Goal: Task Accomplishment & Management: Use online tool/utility

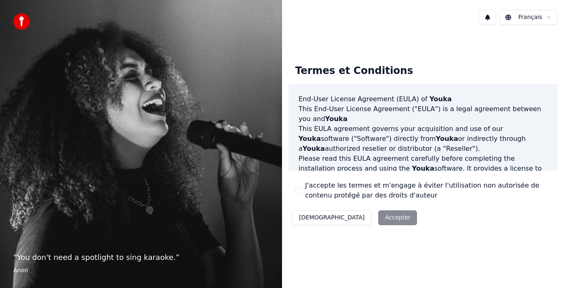
click at [537, 19] on html "“ You don't need a spotlight to sing karaoke. ” Anon Français Termes et Conditi…" at bounding box center [282, 144] width 564 height 288
click at [300, 191] on button "J'accepte les termes et m'engage à éviter l'utilisation non autorisée de conten…" at bounding box center [298, 190] width 7 height 7
click at [378, 220] on button "Accepter" at bounding box center [397, 217] width 39 height 15
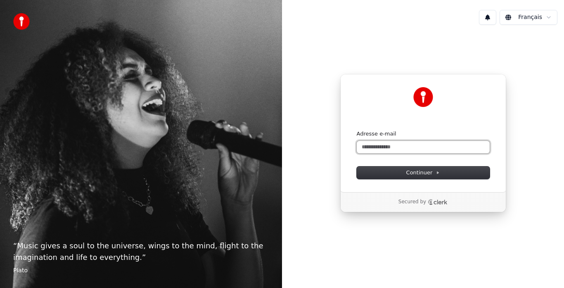
click at [394, 149] on input "Adresse e-mail" at bounding box center [423, 147] width 133 height 12
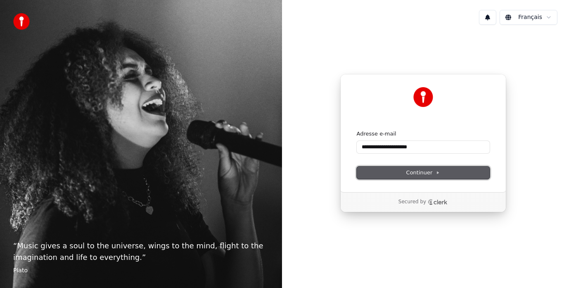
click at [424, 174] on span "Continuer" at bounding box center [423, 172] width 34 height 7
type input "**********"
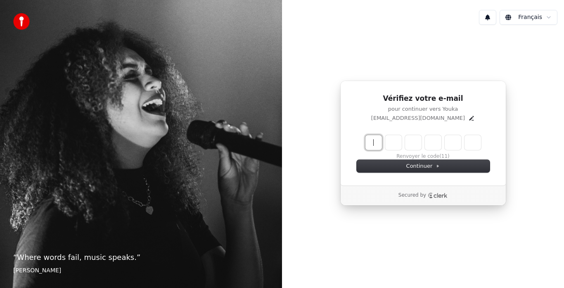
click at [376, 142] on input "Enter verification code" at bounding box center [432, 142] width 132 height 15
type input "******"
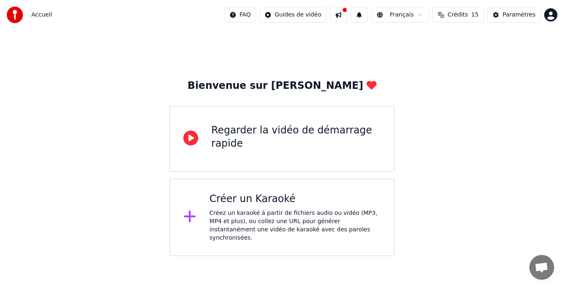
click at [271, 207] on div "Créer un Karaoké Créez un karaoké à partir de fichiers audio ou vidéo (MP3, MP4…" at bounding box center [294, 218] width 171 height 50
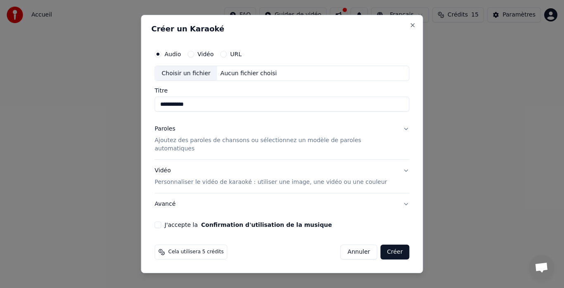
type input "**********"
click at [250, 145] on p "Ajoutez des paroles de chansons ou sélectionnez un modèle de paroles automatiqu…" at bounding box center [276, 145] width 242 height 17
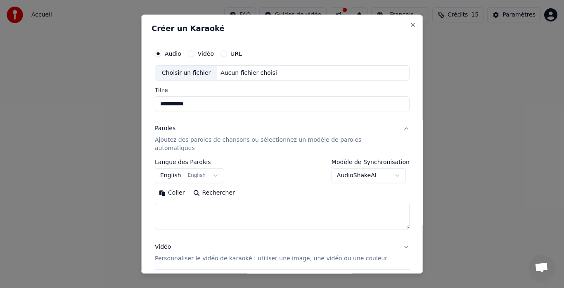
click at [181, 187] on button "Coller" at bounding box center [172, 193] width 34 height 13
type textarea "**********"
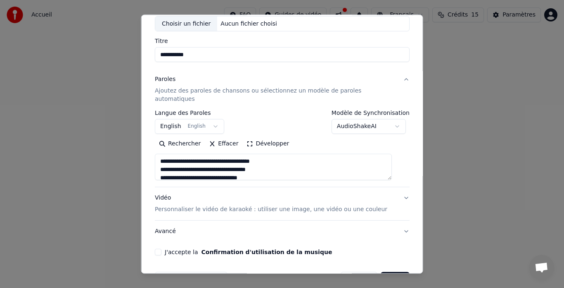
scroll to position [68, 0]
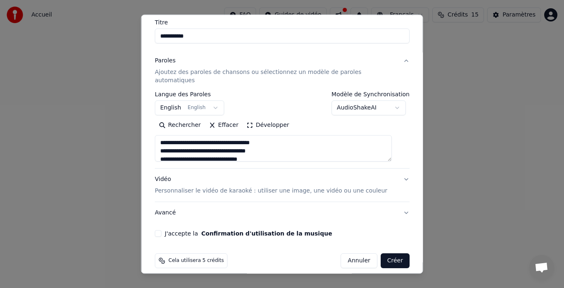
click at [213, 187] on p "Personnaliser le vidéo de karaoké : utiliser une image, une vidéo ou une couleur" at bounding box center [271, 191] width 233 height 8
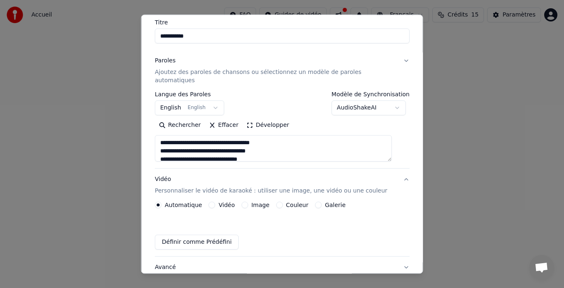
scroll to position [46, 0]
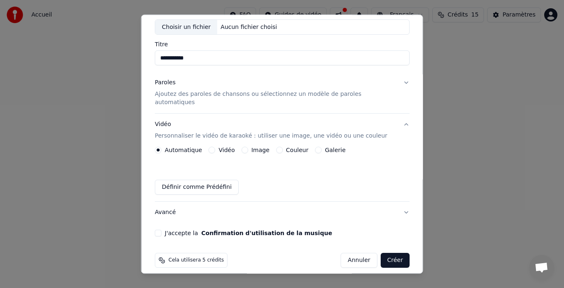
click at [214, 147] on button "Vidéo" at bounding box center [212, 150] width 7 height 7
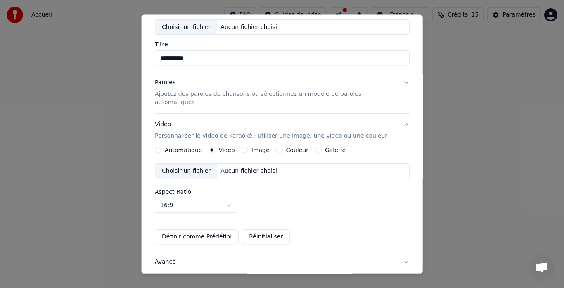
click at [193, 164] on div "Choisir un fichier" at bounding box center [186, 171] width 62 height 15
click at [200, 24] on div "Choisir un fichier" at bounding box center [186, 27] width 62 height 15
type input "**********"
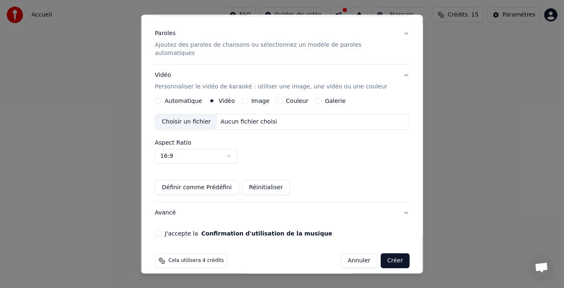
click at [201, 254] on div "Cela utilisera 4 crédits" at bounding box center [191, 261] width 73 height 15
click at [197, 258] on span "Cela utilisera 4 crédits" at bounding box center [196, 261] width 55 height 7
click at [383, 254] on button "Créer" at bounding box center [394, 261] width 29 height 15
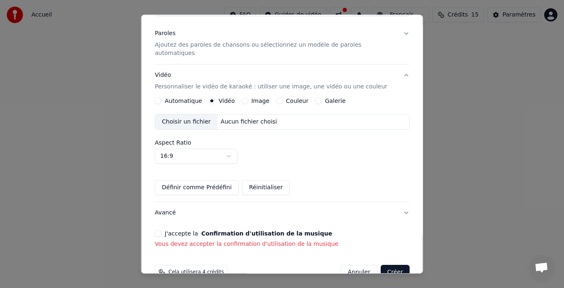
click at [162, 231] on button "J'accepte la Confirmation d'utilisation de la musique" at bounding box center [158, 234] width 7 height 7
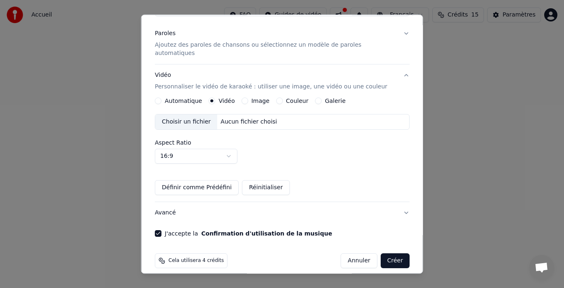
click at [385, 256] on button "Créer" at bounding box center [394, 261] width 29 height 15
click at [380, 254] on button "Créer" at bounding box center [394, 261] width 29 height 15
click at [389, 254] on button "Créer" at bounding box center [394, 261] width 29 height 15
click at [385, 254] on button "Créer" at bounding box center [394, 261] width 29 height 15
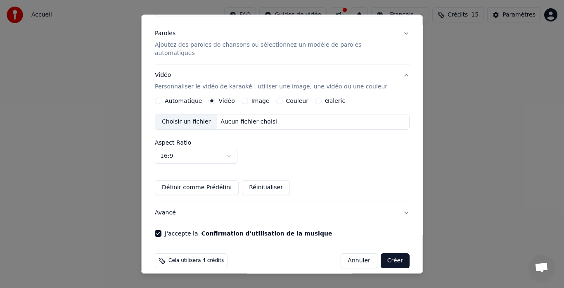
click at [385, 254] on button "Créer" at bounding box center [394, 261] width 29 height 15
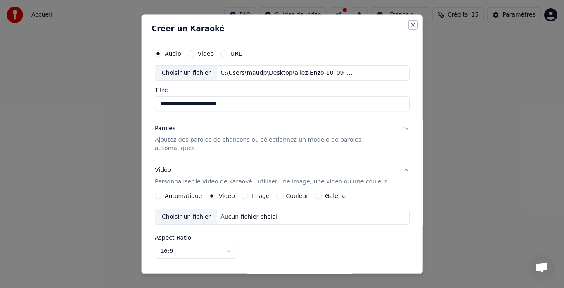
click at [410, 26] on button "Close" at bounding box center [413, 24] width 7 height 7
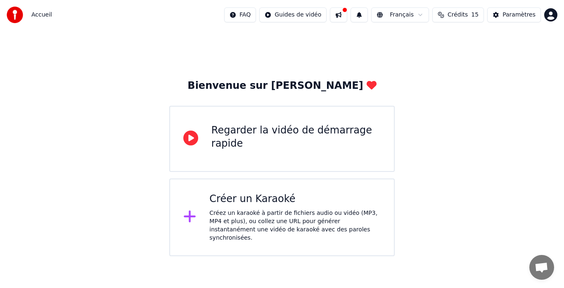
click at [466, 15] on span "Crédits" at bounding box center [458, 15] width 20 height 8
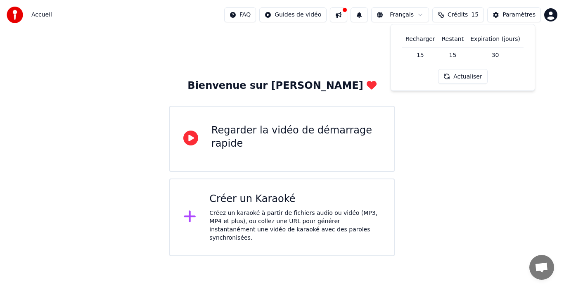
click at [261, 10] on html "Accueil FAQ Guides de vidéo Français Crédits 15 Paramètres Bienvenue sur Youka …" at bounding box center [282, 128] width 564 height 256
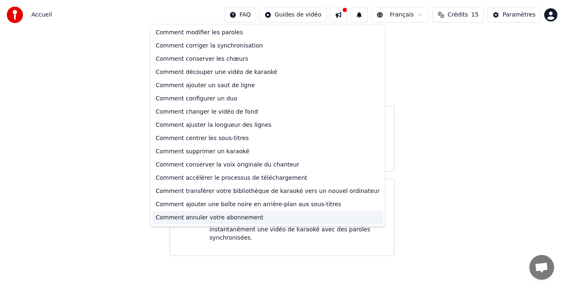
click at [225, 220] on div "Comment annuler votre abonnement" at bounding box center [267, 217] width 231 height 13
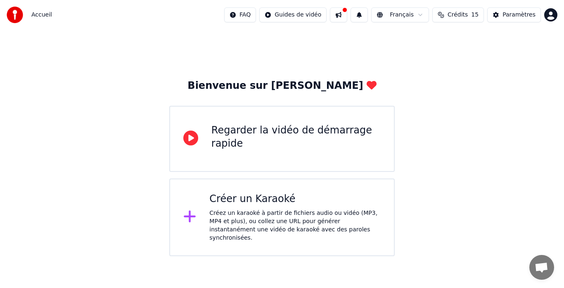
click at [554, 14] on html "Accueil FAQ Guides de vidéo Français Crédits 15 Paramètres Bienvenue sur Youka …" at bounding box center [282, 128] width 564 height 256
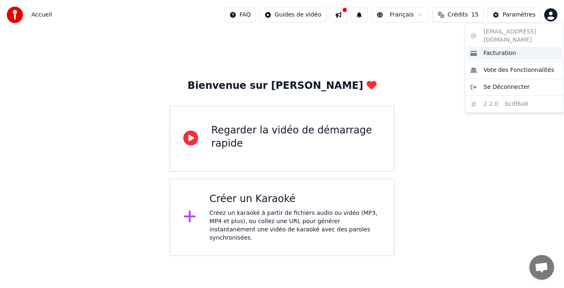
click at [501, 49] on span "Facturation" at bounding box center [500, 53] width 33 height 8
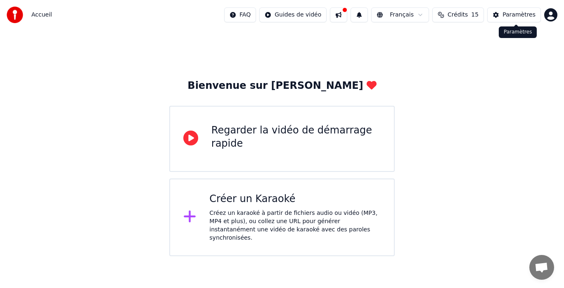
click at [517, 17] on div "Paramètres" at bounding box center [519, 15] width 33 height 8
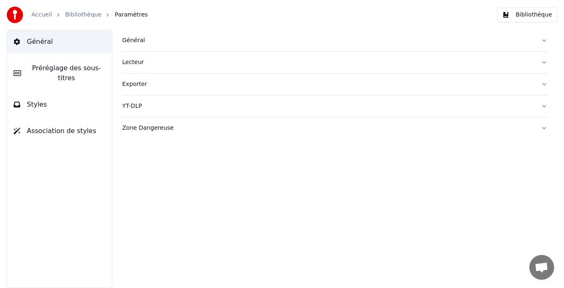
click at [69, 47] on button "Général" at bounding box center [59, 41] width 105 height 23
click at [127, 42] on div "Général" at bounding box center [328, 40] width 412 height 8
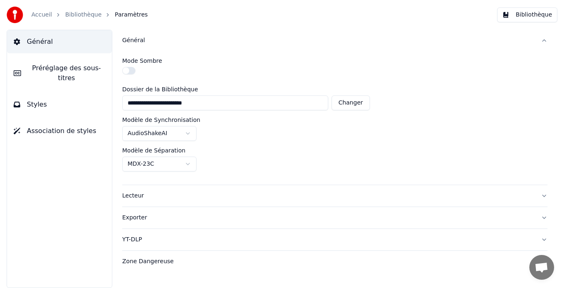
drag, startPoint x: 225, startPoint y: 104, endPoint x: 117, endPoint y: 97, distance: 107.6
click at [117, 97] on div "**********" at bounding box center [335, 159] width 459 height 258
click at [45, 15] on link "Accueil" at bounding box center [41, 15] width 21 height 8
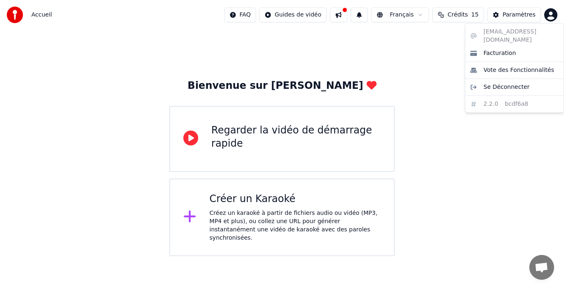
click at [555, 12] on html "Accueil FAQ Guides de vidéo Français Crédits 15 Paramètres Bienvenue sur Youka …" at bounding box center [282, 128] width 564 height 256
click at [502, 49] on span "Facturation" at bounding box center [500, 53] width 33 height 8
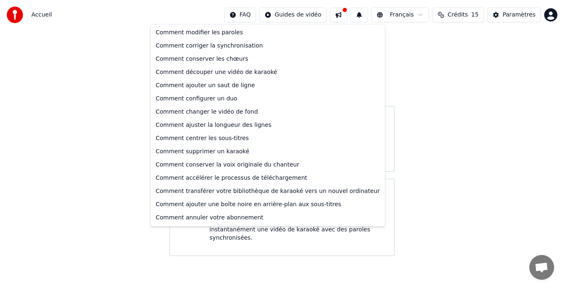
click at [257, 13] on html "Accueil FAQ Guides de vidéo Français Crédits 15 Paramètres Bienvenue sur Youka …" at bounding box center [282, 128] width 564 height 256
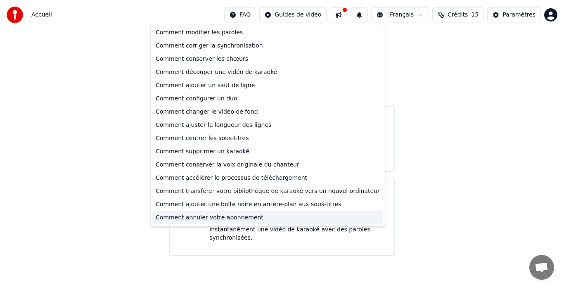
click at [213, 218] on div "Comment annuler votre abonnement" at bounding box center [267, 217] width 231 height 13
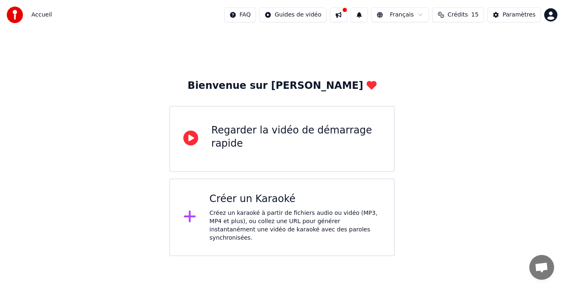
click at [552, 15] on html "Accueil FAQ Guides de vidéo Français Crédits 15 Paramètres Bienvenue sur Youka …" at bounding box center [282, 128] width 564 height 256
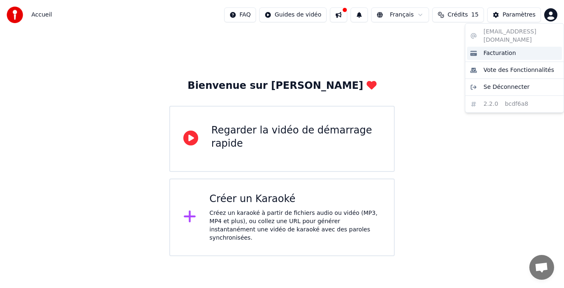
click at [507, 49] on span "Facturation" at bounding box center [500, 53] width 33 height 8
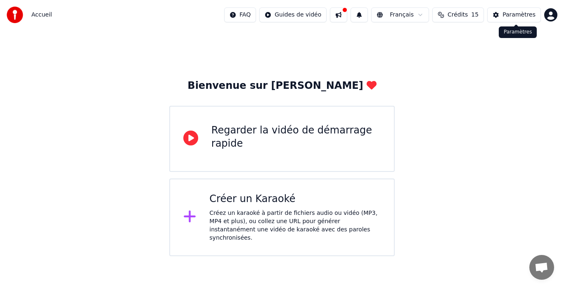
click at [525, 14] on div "Paramètres" at bounding box center [519, 15] width 33 height 8
